Goal: Task Accomplishment & Management: Complete application form

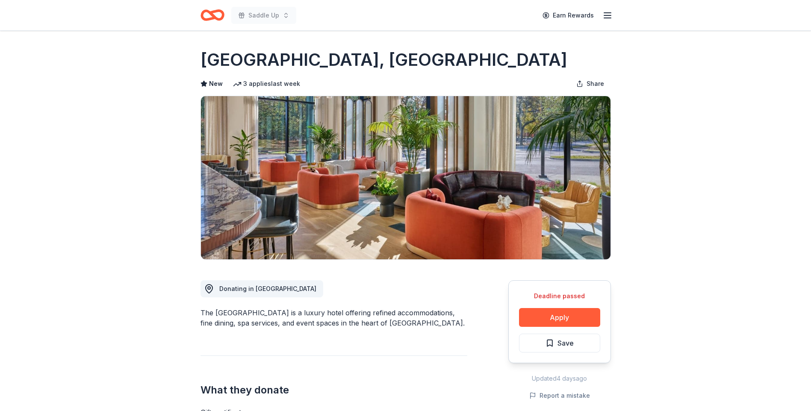
click at [603, 17] on icon "button" at bounding box center [607, 15] width 10 height 10
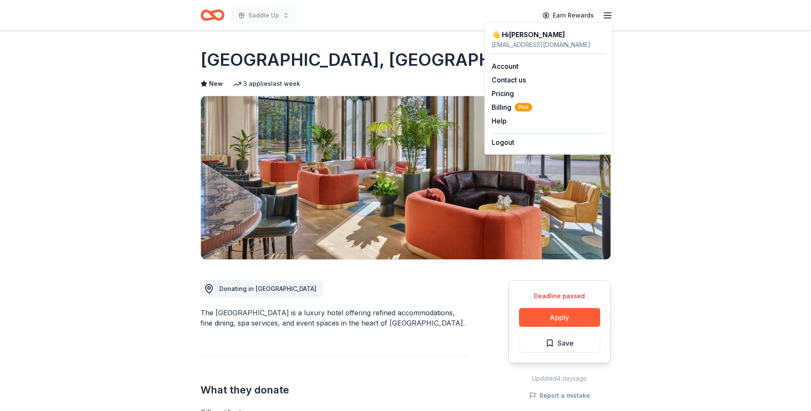
click at [439, 74] on div "[GEOGRAPHIC_DATA], [GEOGRAPHIC_DATA] New 3 applies last week Share" at bounding box center [405, 154] width 410 height 212
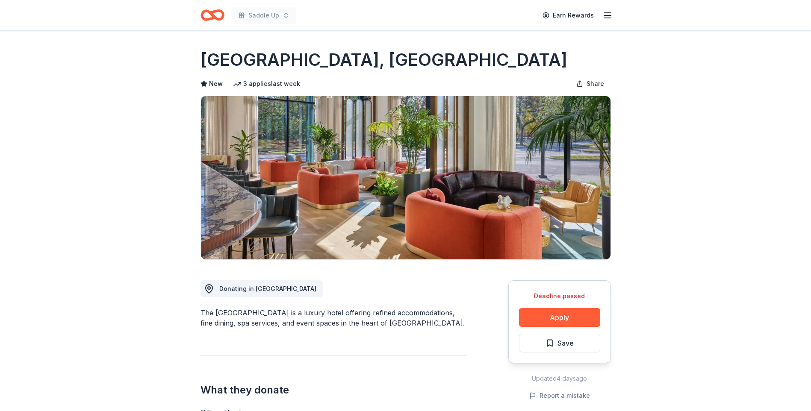
click at [606, 15] on line "button" at bounding box center [607, 15] width 7 height 0
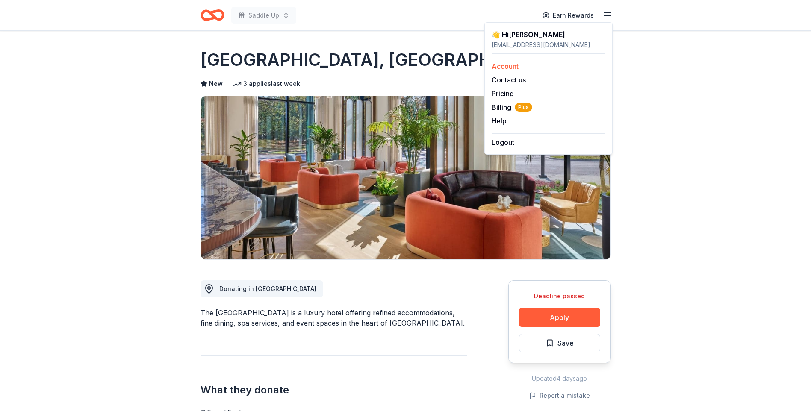
click at [504, 69] on link "Account" at bounding box center [504, 66] width 27 height 9
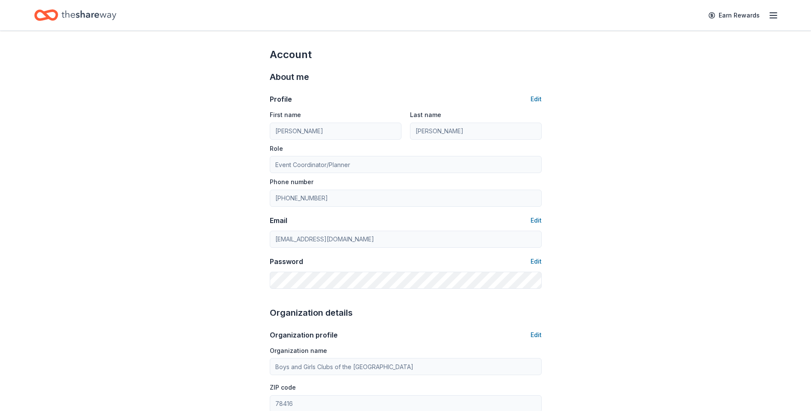
click at [79, 15] on icon "Home" at bounding box center [89, 15] width 55 height 18
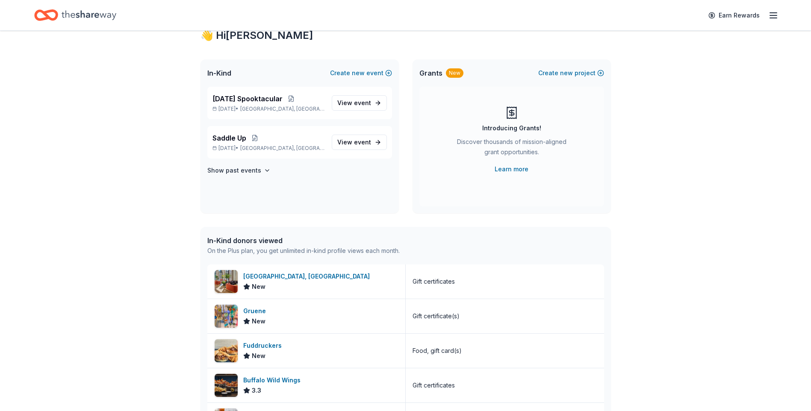
scroll to position [21, 0]
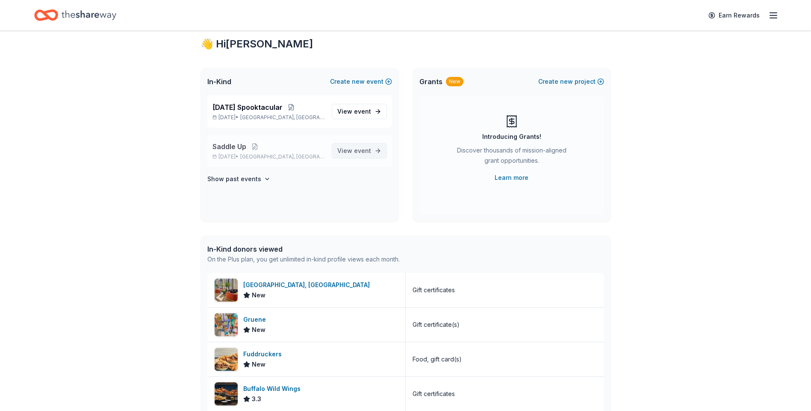
click at [376, 150] on link "View event" at bounding box center [359, 150] width 55 height 15
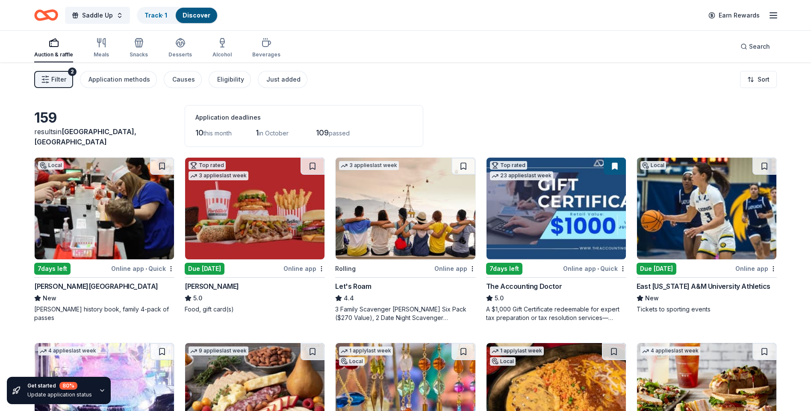
click at [49, 79] on icon "button" at bounding box center [45, 79] width 9 height 9
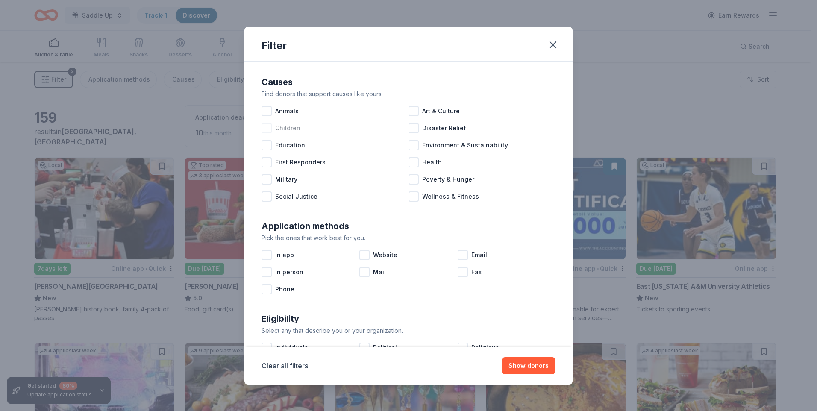
click at [266, 129] on div at bounding box center [267, 128] width 10 height 10
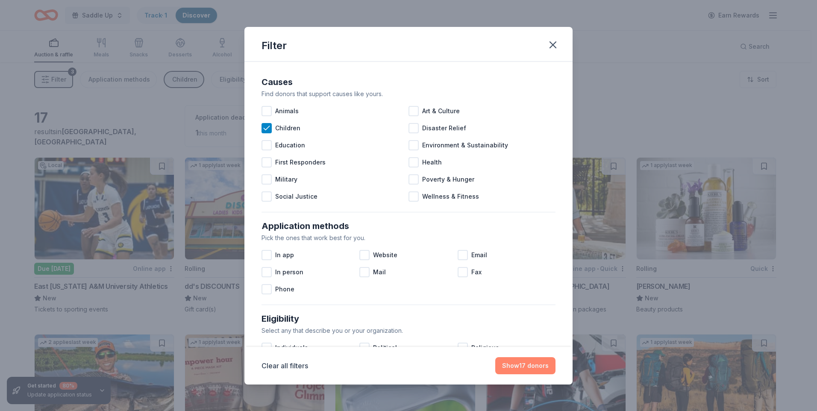
click at [530, 365] on button "Show 17 donors" at bounding box center [525, 365] width 60 height 17
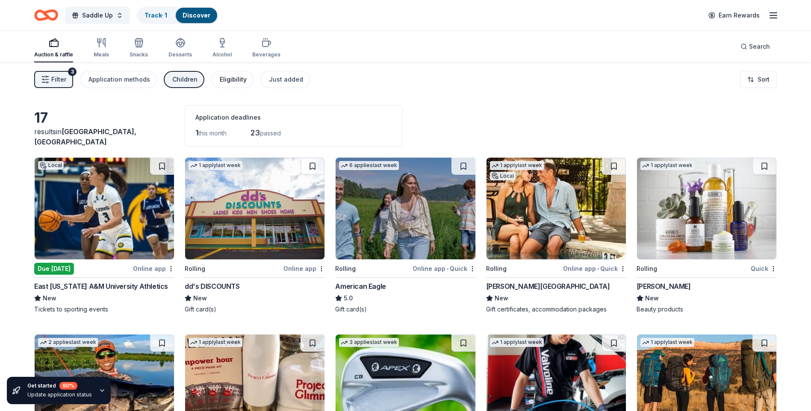
click at [232, 83] on div "Eligibility" at bounding box center [233, 79] width 27 height 10
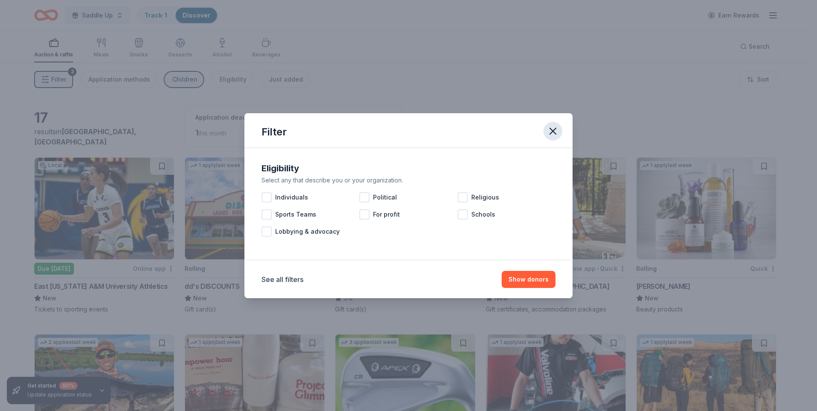
click at [551, 134] on icon "button" at bounding box center [553, 131] width 12 height 12
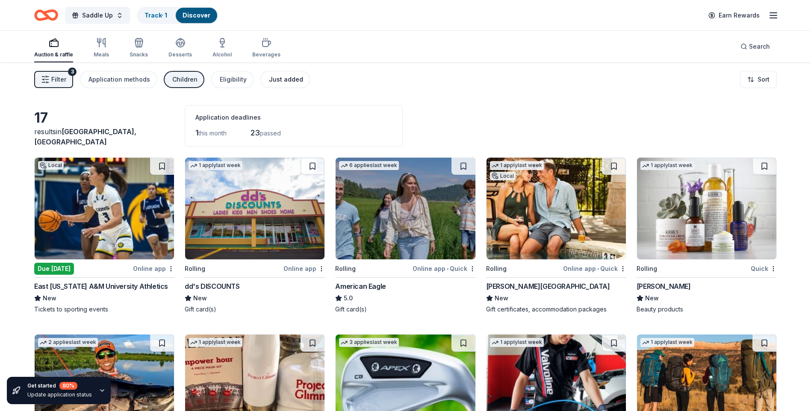
click at [282, 75] on div "Just added" at bounding box center [286, 79] width 34 height 10
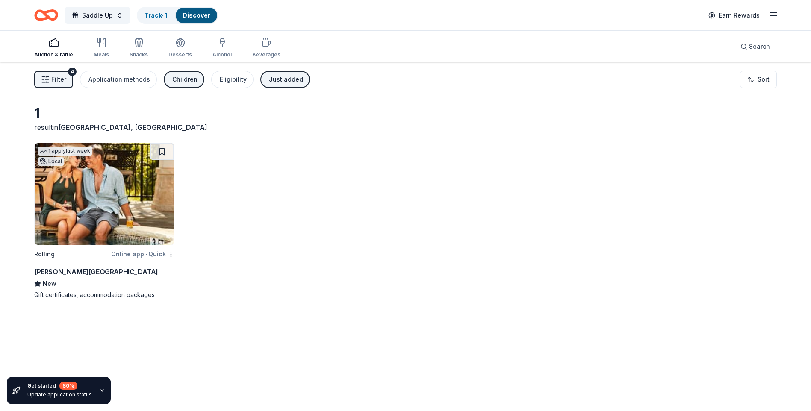
click at [92, 231] on img at bounding box center [104, 194] width 139 height 102
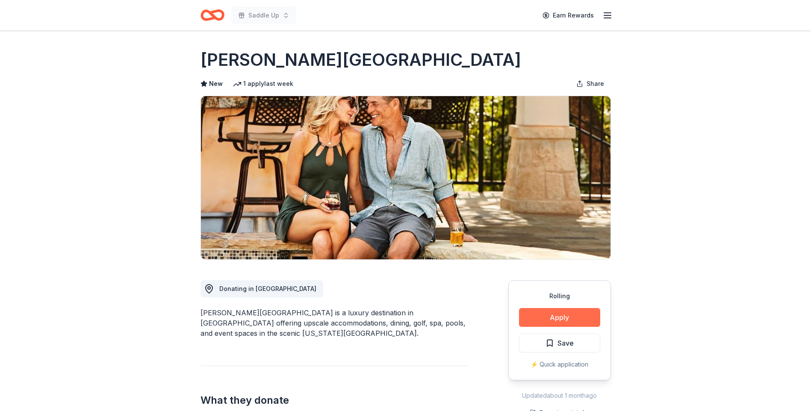
click at [564, 321] on button "Apply" at bounding box center [559, 317] width 81 height 19
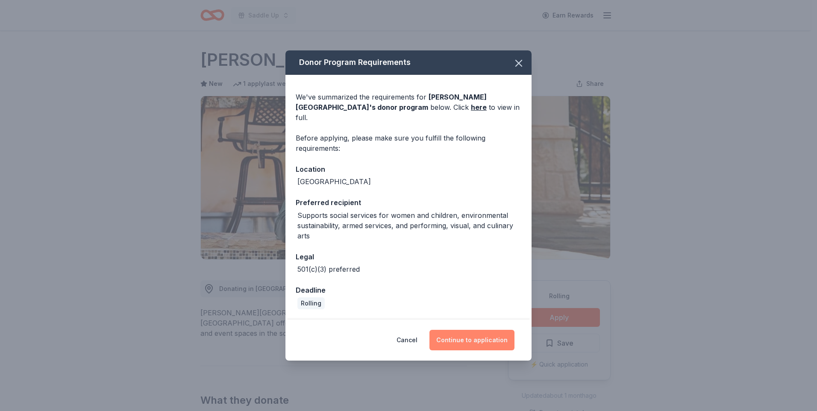
click at [473, 332] on button "Continue to application" at bounding box center [471, 340] width 85 height 21
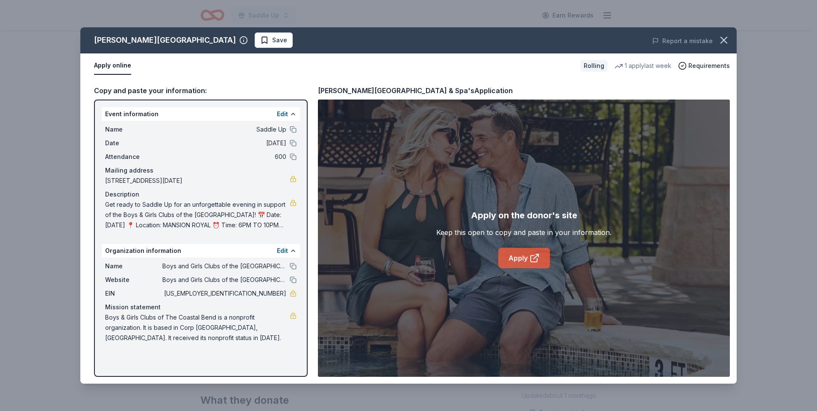
click at [525, 262] on link "Apply" at bounding box center [524, 258] width 52 height 21
